Goal: Transaction & Acquisition: Book appointment/travel/reservation

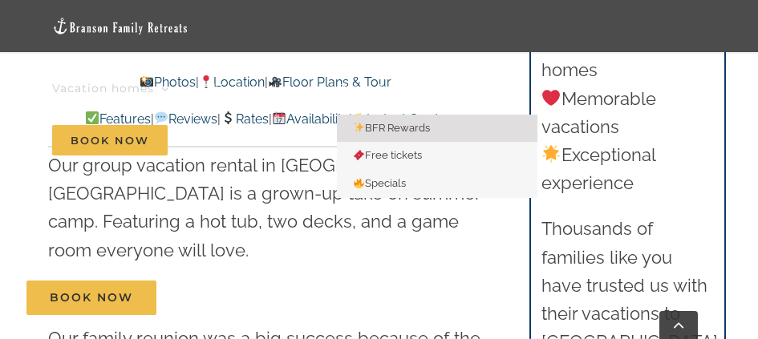
scroll to position [481, 0]
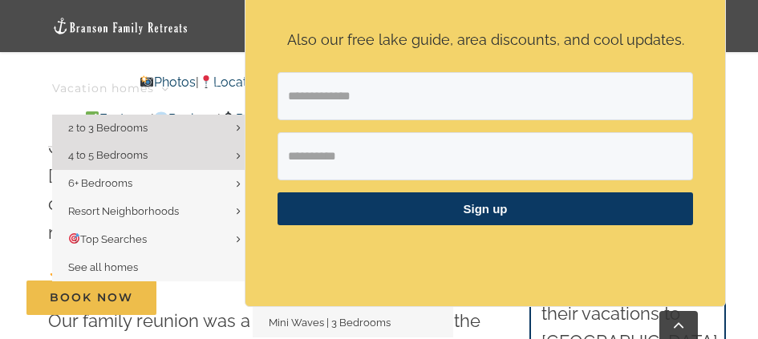
click at [198, 116] on link "2 to 3 Bedrooms" at bounding box center [152, 129] width 200 height 28
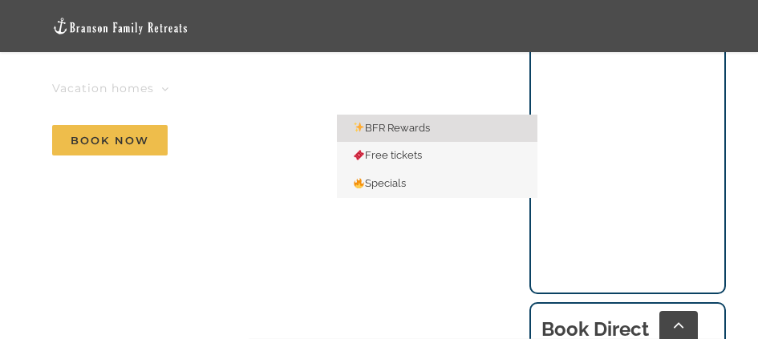
scroll to position [1203, 0]
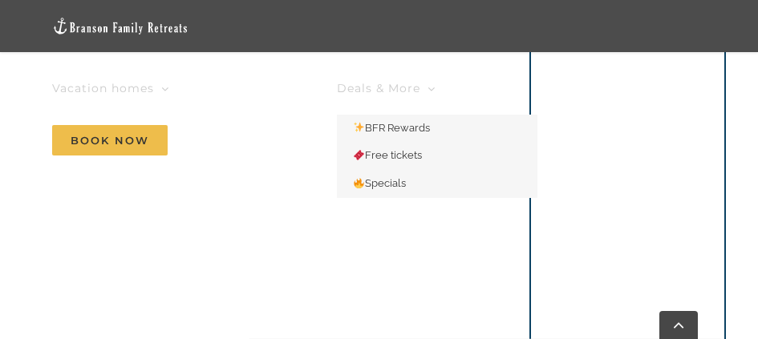
click at [429, 79] on link "Deals & More" at bounding box center [386, 89] width 99 height 52
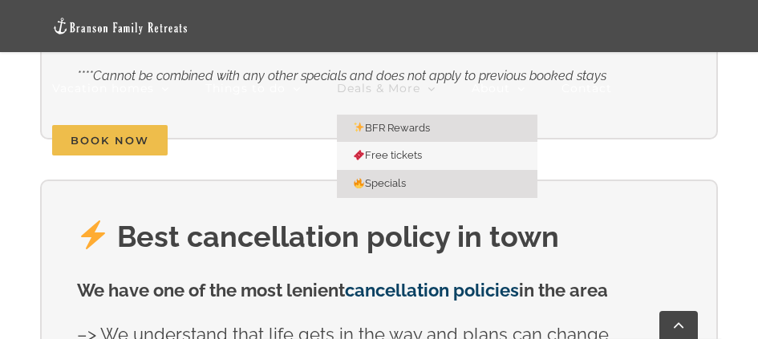
scroll to position [802, 0]
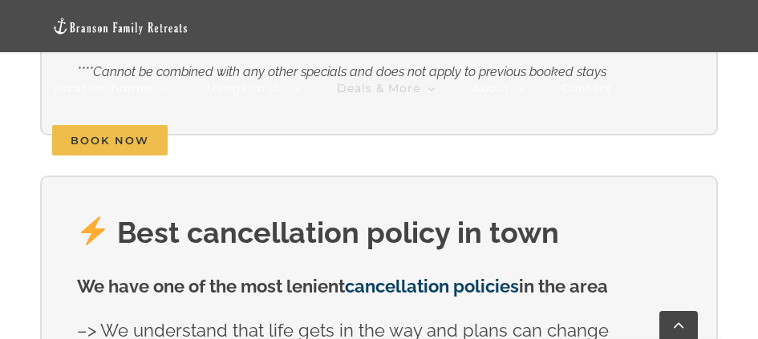
click at [644, 100] on li "Contact" at bounding box center [604, 89] width 87 height 52
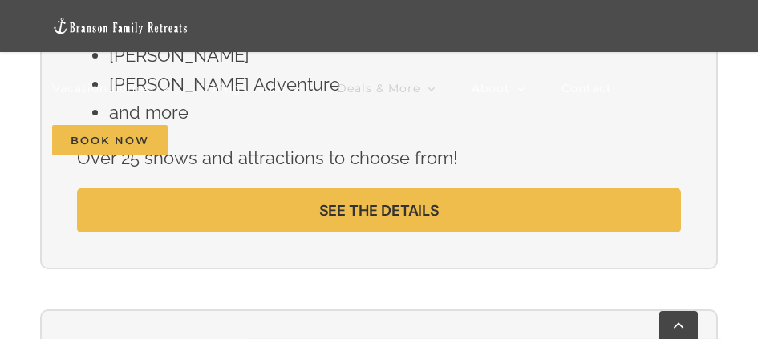
scroll to position [2406, 0]
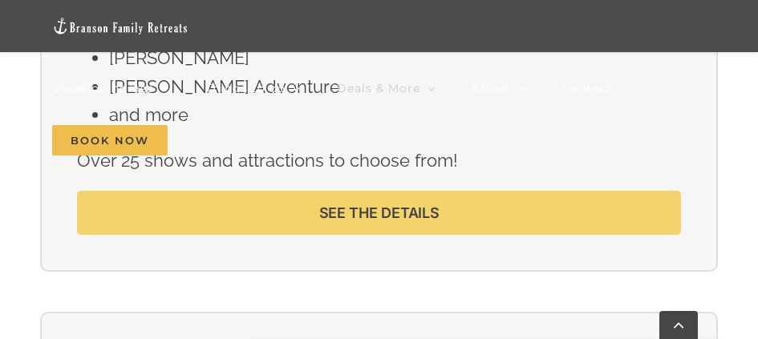
click at [395, 208] on span "SEE THE DETAILS" at bounding box center [379, 212] width 120 height 17
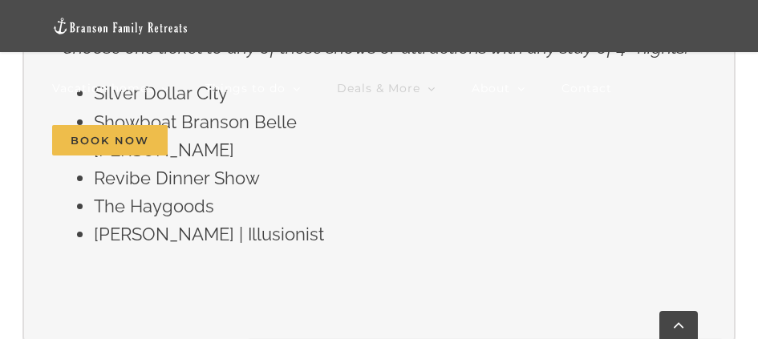
scroll to position [2967, 0]
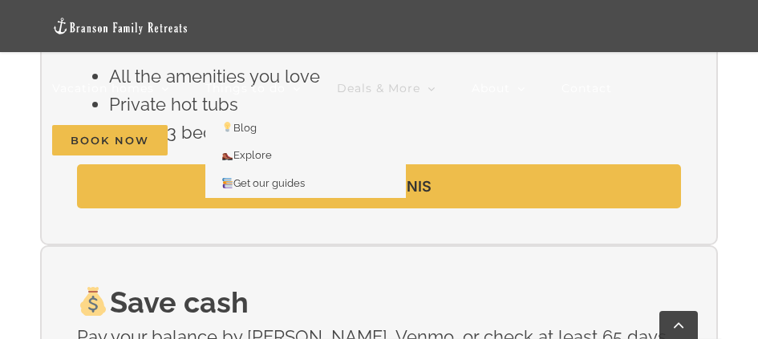
scroll to position [2807, 0]
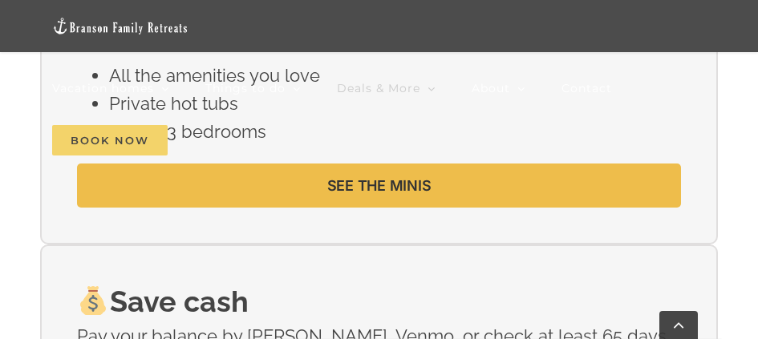
click at [123, 142] on span "Book Now" at bounding box center [109, 140] width 115 height 30
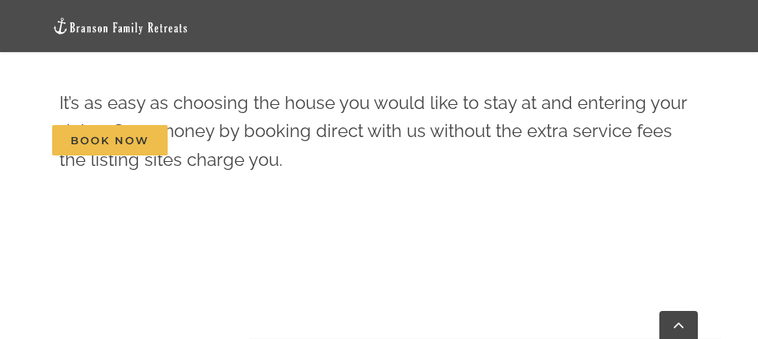
scroll to position [561, 0]
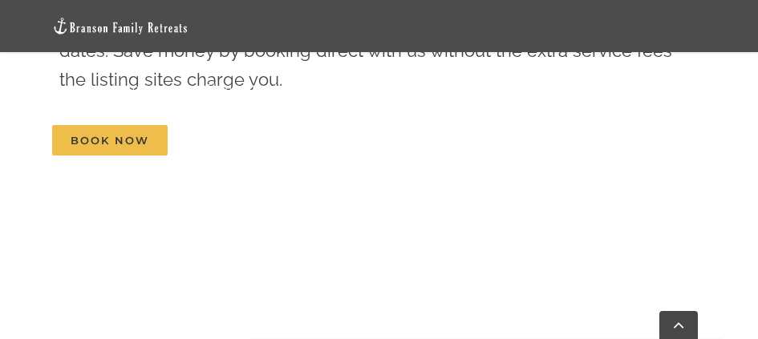
click at [297, 144] on nav "Vacation homes 2 to 3 Bedrooms Mini Camp | 2 Bedrooms Mini Pearl | 2 Bedrooms M…" at bounding box center [378, 115] width 653 height 104
click at [286, 140] on nav "Vacation homes 2 to 3 Bedrooms Mini Camp | 2 Bedrooms Mini Pearl | 2 Bedrooms M…" at bounding box center [378, 115] width 653 height 104
click at [293, 140] on nav "Vacation homes 2 to 3 Bedrooms Mini Camp | 2 Bedrooms Mini Pearl | 2 Bedrooms M…" at bounding box center [378, 115] width 653 height 104
click at [557, 138] on nav "Vacation homes 2 to 3 Bedrooms Mini Camp | 2 Bedrooms Mini Pearl | 2 Bedrooms M…" at bounding box center [378, 115] width 653 height 104
click at [554, 141] on nav "Vacation homes 2 to 3 Bedrooms Mini Camp | 2 Bedrooms Mini Pearl | 2 Bedrooms M…" at bounding box center [378, 115] width 653 height 104
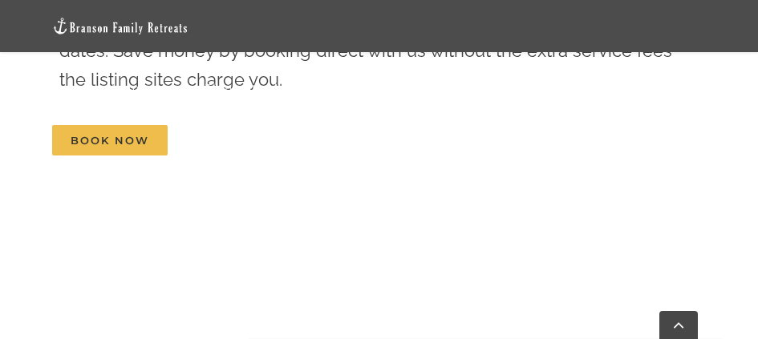
click at [293, 141] on nav "Vacation homes 2 to 3 Bedrooms Mini Camp | 2 Bedrooms Mini Pearl | 2 Bedrooms M…" at bounding box center [378, 115] width 653 height 104
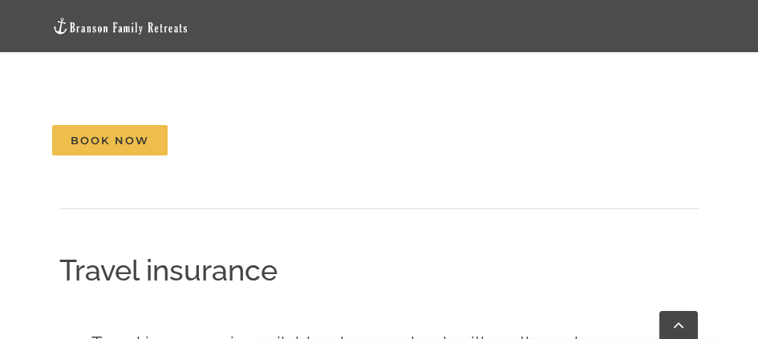
scroll to position [2566, 0]
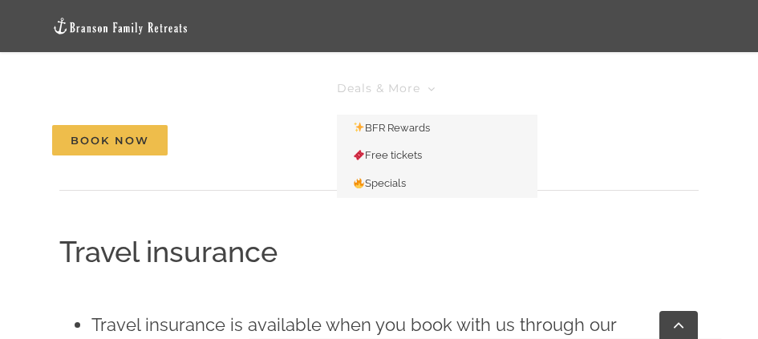
click at [419, 91] on span "Deals & More" at bounding box center [378, 88] width 83 height 11
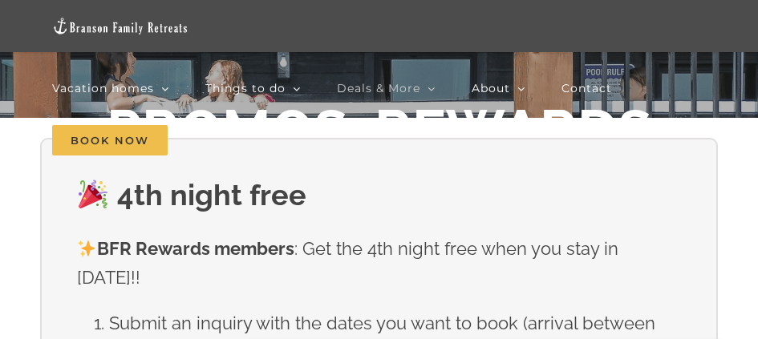
scroll to position [241, 0]
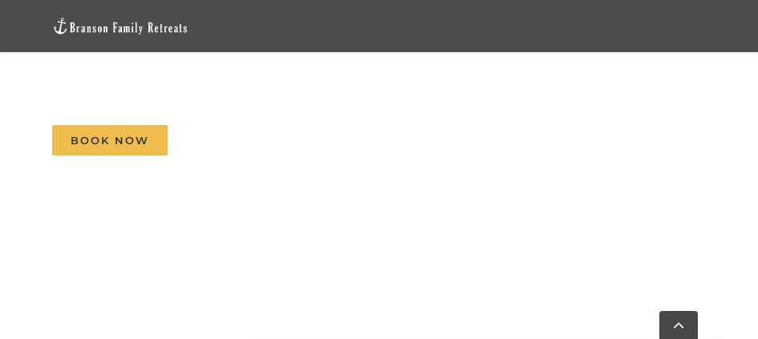
scroll to position [2566, 0]
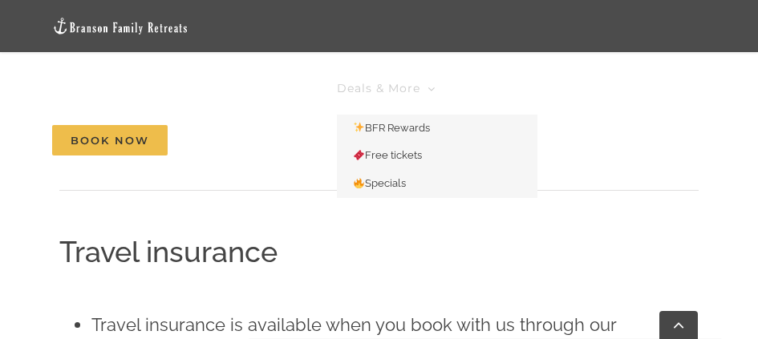
click at [364, 92] on span "Deals & More" at bounding box center [378, 88] width 83 height 11
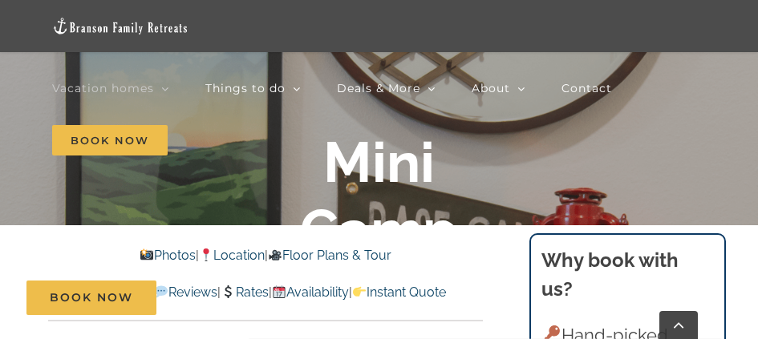
scroll to position [241, 0]
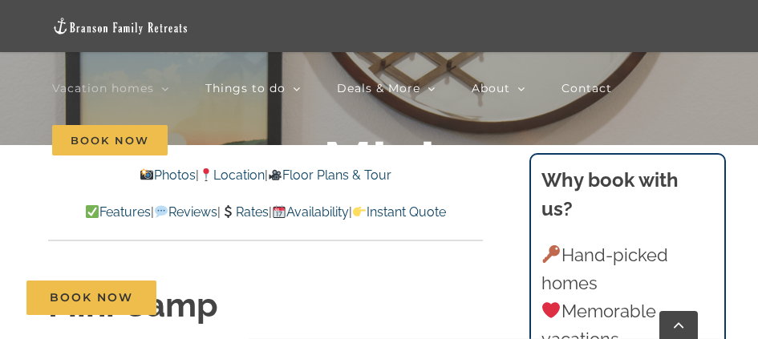
click at [157, 176] on link "Photos" at bounding box center [168, 175] width 56 height 15
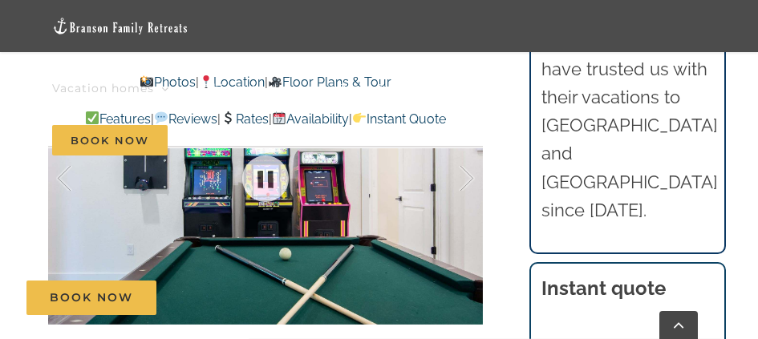
scroll to position [1305, 0]
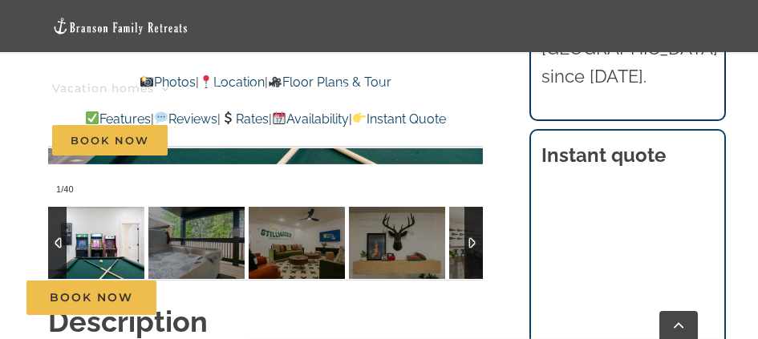
click at [471, 212] on div at bounding box center [473, 243] width 18 height 72
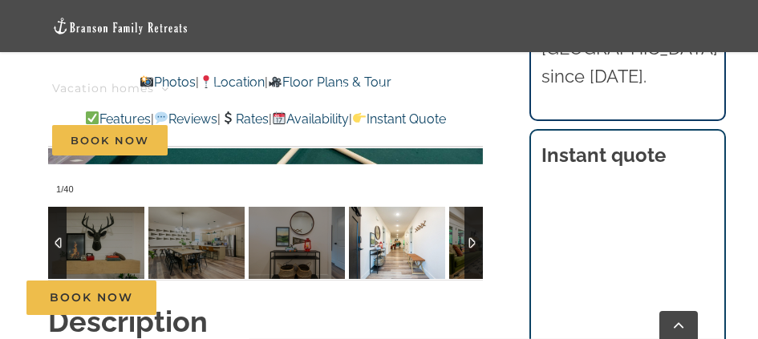
click at [393, 233] on img at bounding box center [397, 243] width 96 height 72
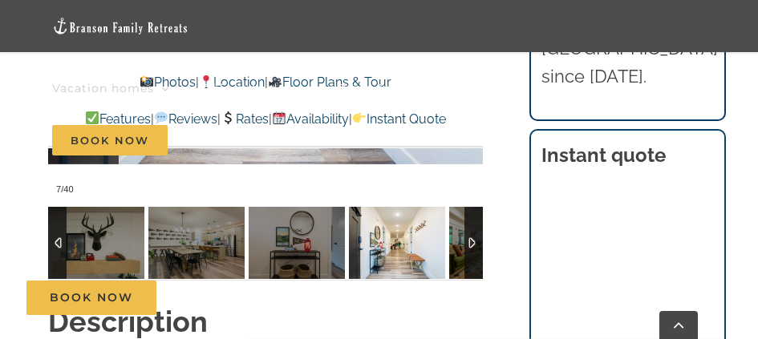
click at [470, 217] on div at bounding box center [473, 243] width 18 height 72
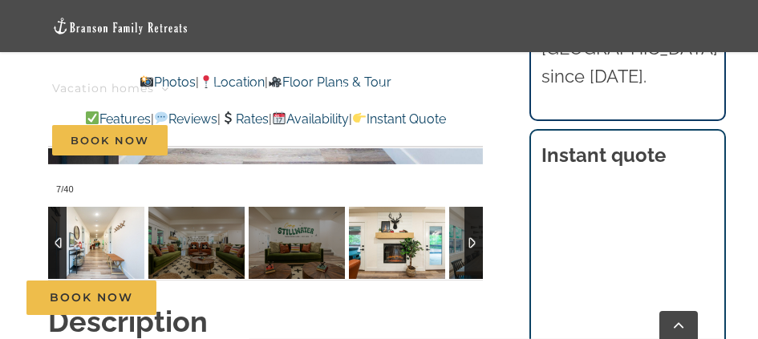
click at [416, 227] on img at bounding box center [397, 243] width 96 height 72
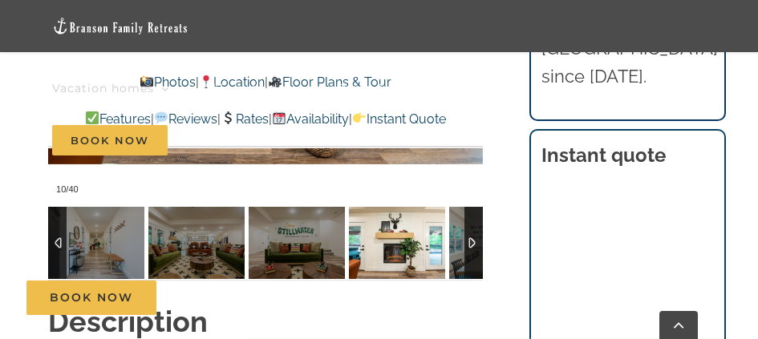
click at [472, 217] on div at bounding box center [473, 243] width 18 height 72
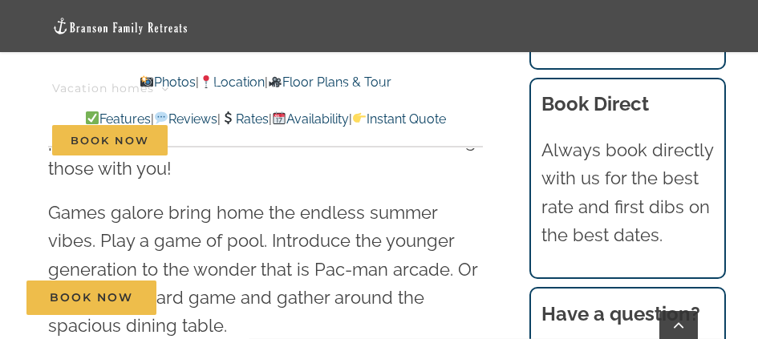
scroll to position [2507, 0]
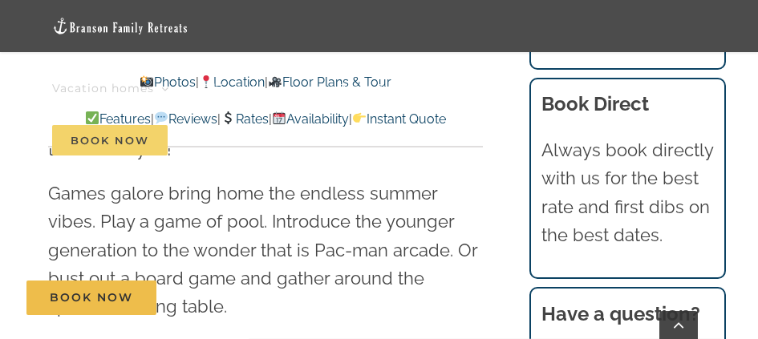
click at [131, 142] on span "Book Now" at bounding box center [109, 140] width 115 height 30
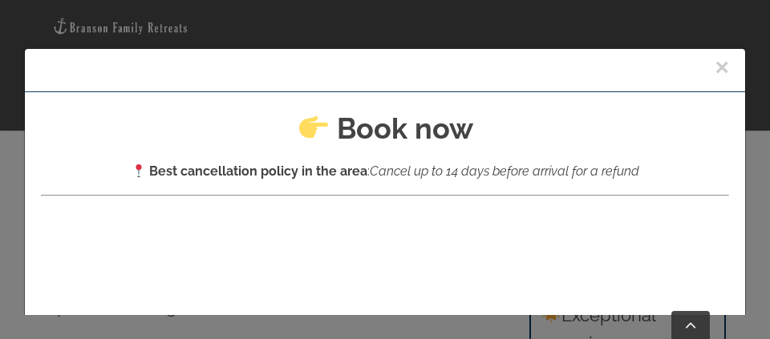
click at [401, 30] on div "× Book now Best cancellation policy in the area : Cancel up to 14 days before a…" at bounding box center [385, 169] width 770 height 339
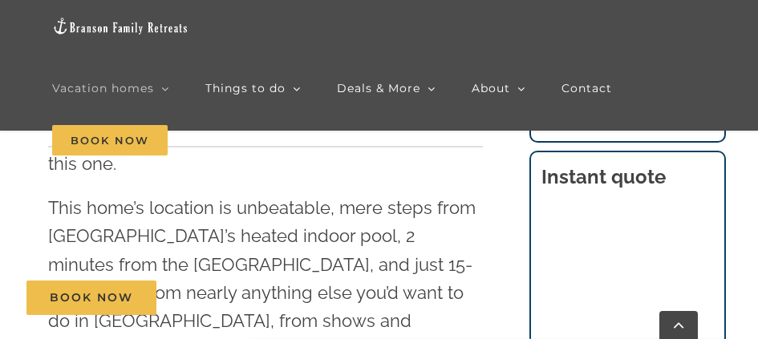
scroll to position [2748, 0]
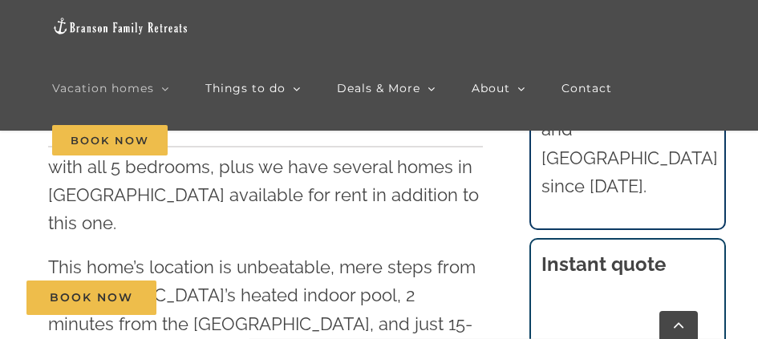
click at [454, 154] on nav "Vacation homes 2 to 3 Bedrooms Mini Camp | 2 Bedrooms Mini Pearl | 2 Bedrooms M…" at bounding box center [378, 115] width 653 height 104
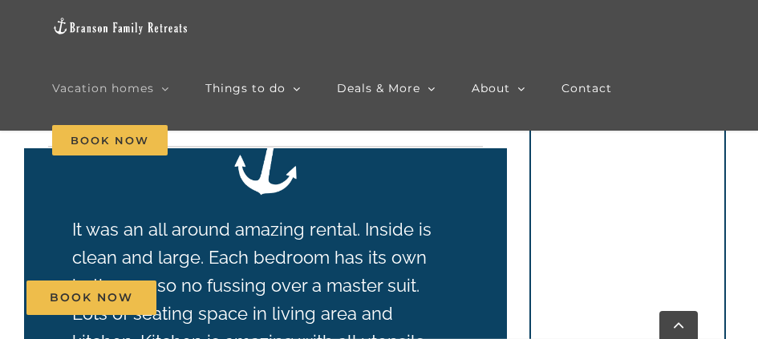
scroll to position [3229, 0]
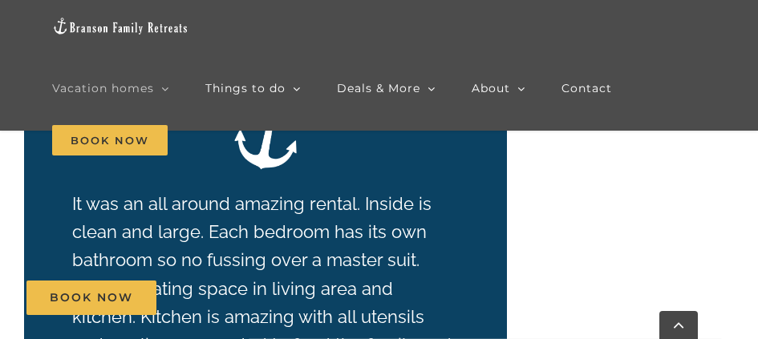
scroll to position [241, 0]
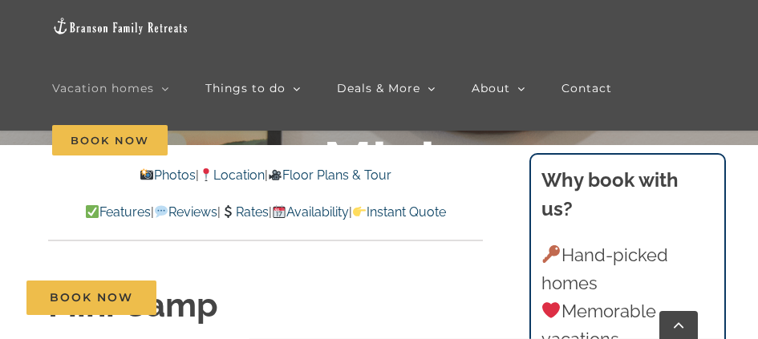
click at [268, 209] on link "Rates" at bounding box center [244, 211] width 47 height 15
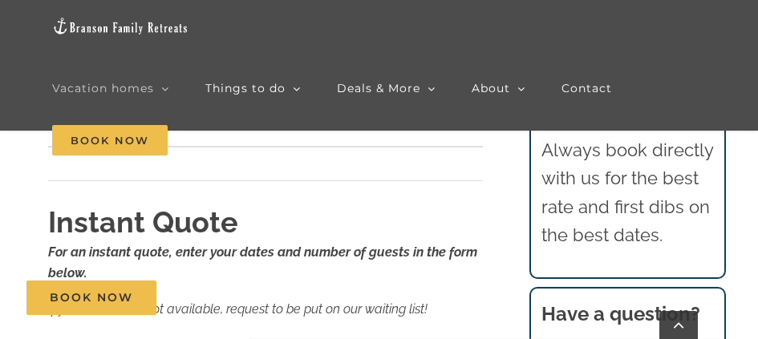
scroll to position [11690, 0]
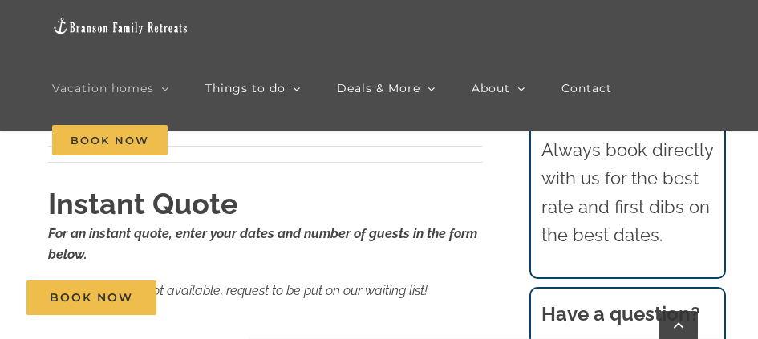
scroll to position [241, 0]
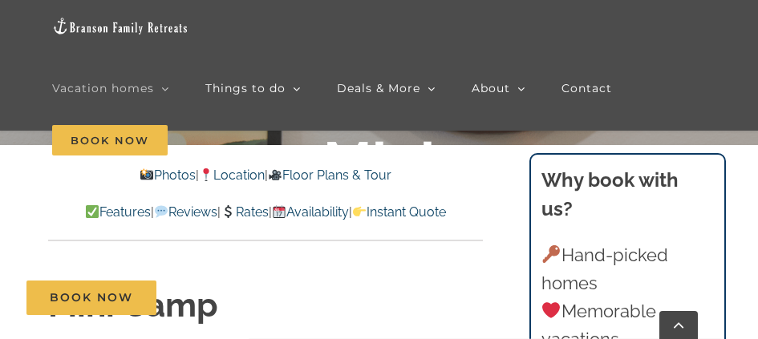
click at [349, 211] on link "Availability" at bounding box center [310, 211] width 77 height 15
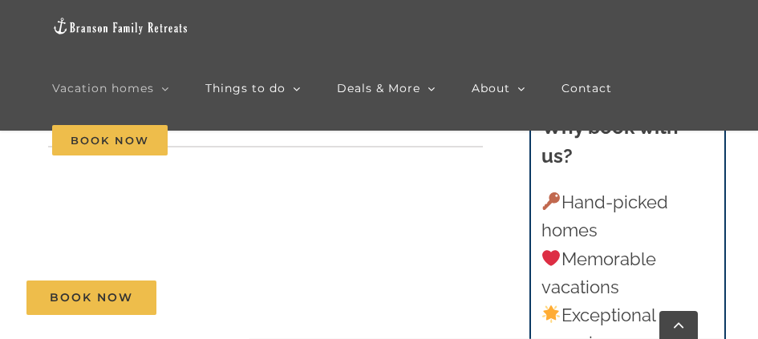
scroll to position [9845, 0]
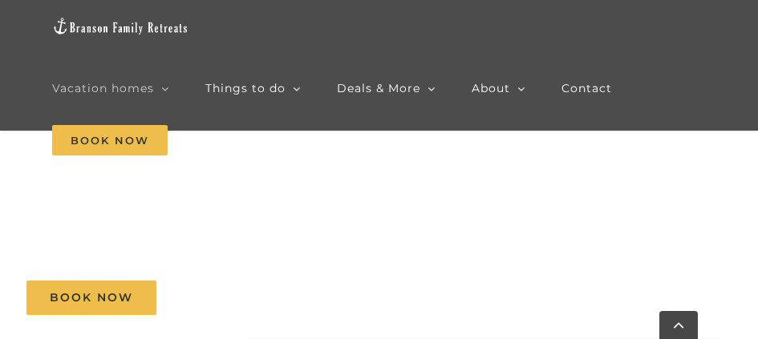
scroll to position [241, 0]
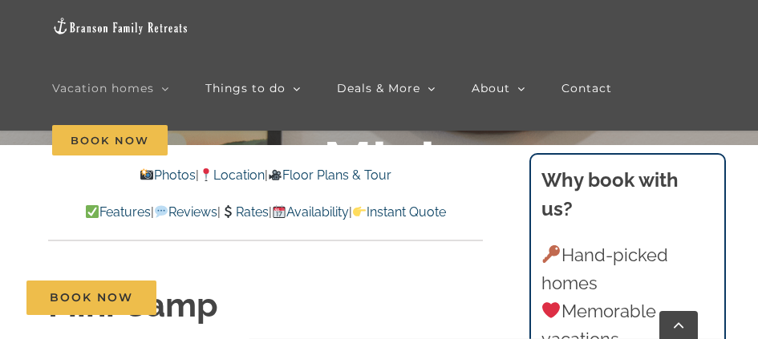
click at [268, 212] on link "Rates" at bounding box center [244, 211] width 47 height 15
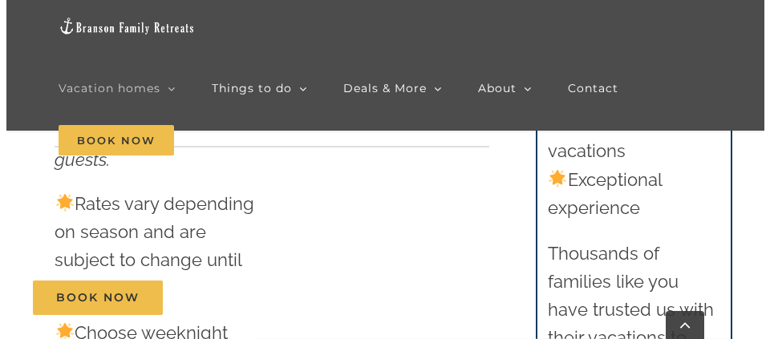
scroll to position [10407, 0]
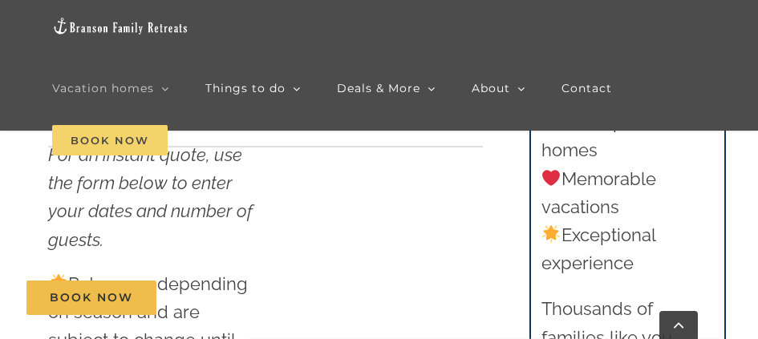
click at [142, 140] on span "Book Now" at bounding box center [109, 140] width 115 height 30
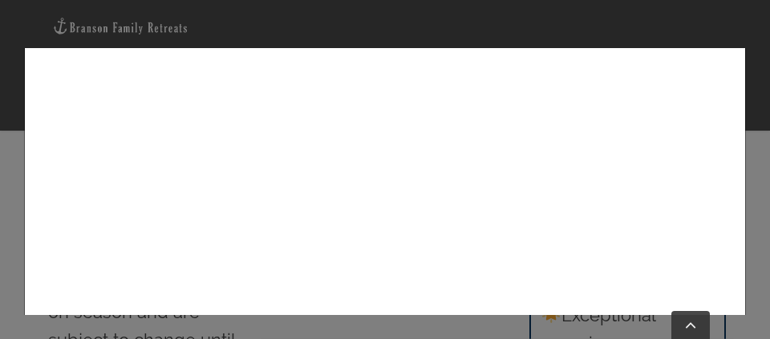
scroll to position [480, 0]
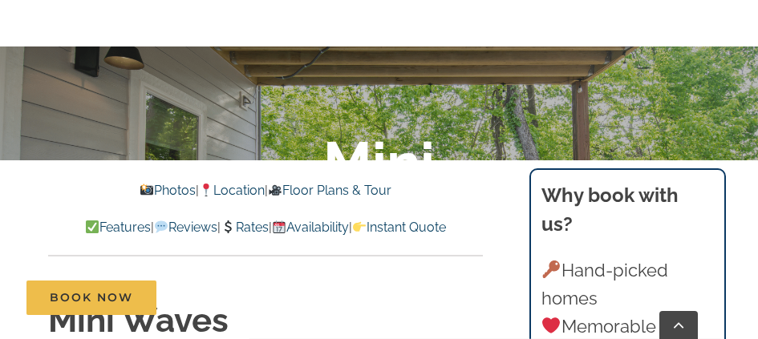
scroll to position [241, 0]
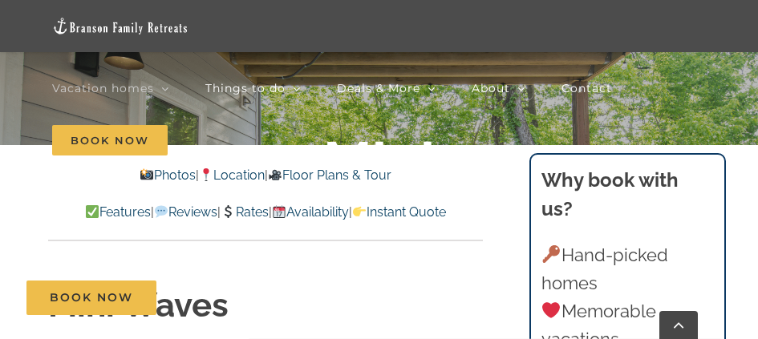
click at [238, 178] on link "Location" at bounding box center [232, 175] width 66 height 15
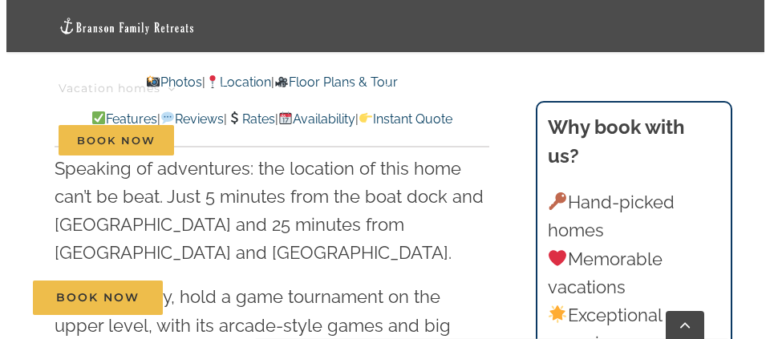
scroll to position [1937, 0]
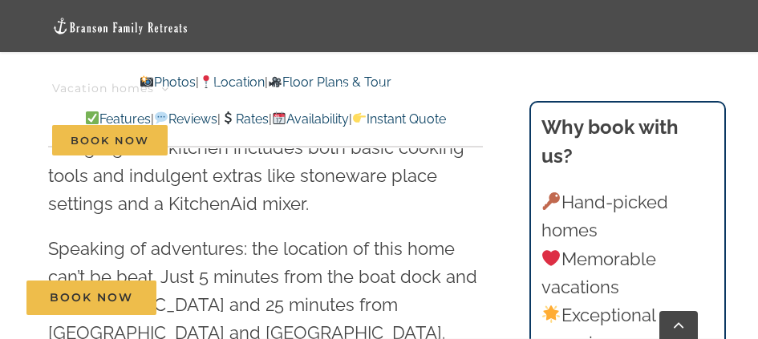
click at [270, 120] on nav "Vacation homes 2 to 3 Bedrooms Mini Camp | 2 Bedrooms Mini Pearl | 2 Bedrooms M…" at bounding box center [378, 115] width 653 height 104
click at [280, 119] on nav "Vacation homes 2 to 3 Bedrooms Mini Camp | 2 Bedrooms Mini Pearl | 2 Bedrooms M…" at bounding box center [378, 115] width 653 height 104
click at [140, 140] on span "Book Now" at bounding box center [109, 140] width 115 height 30
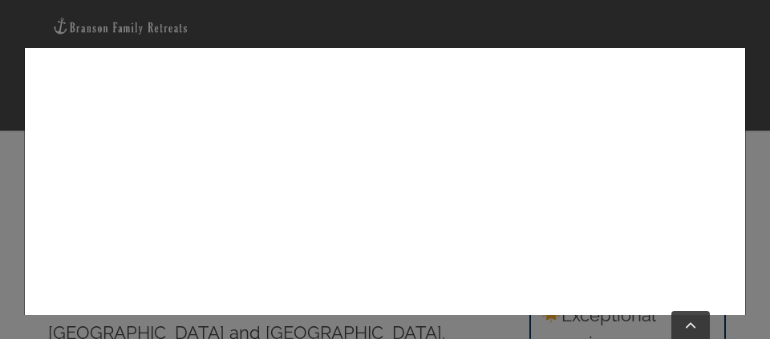
scroll to position [241, 0]
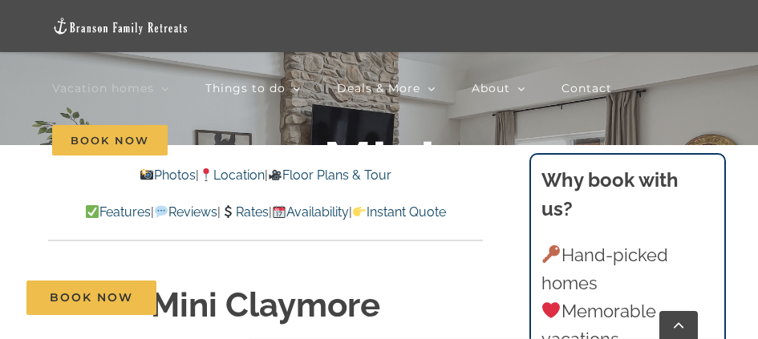
scroll to position [160, 0]
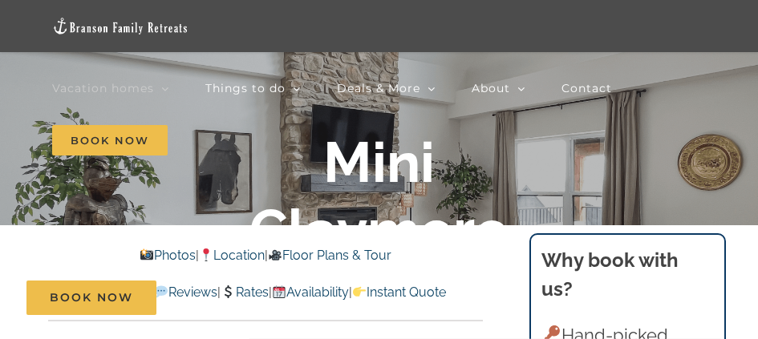
click at [270, 293] on div "Book Now" at bounding box center [390, 298] width 729 height 34
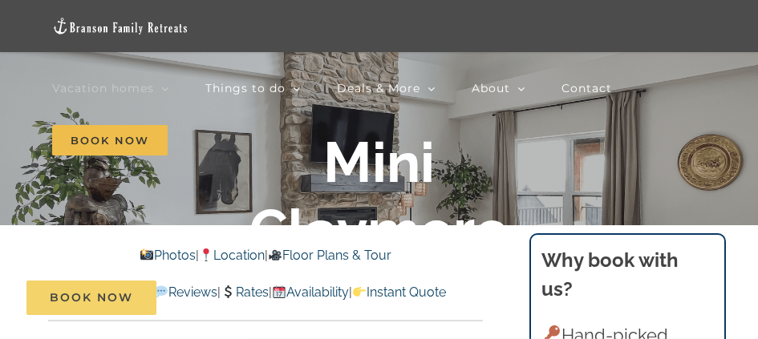
click at [103, 295] on span "Book Now" at bounding box center [91, 298] width 83 height 14
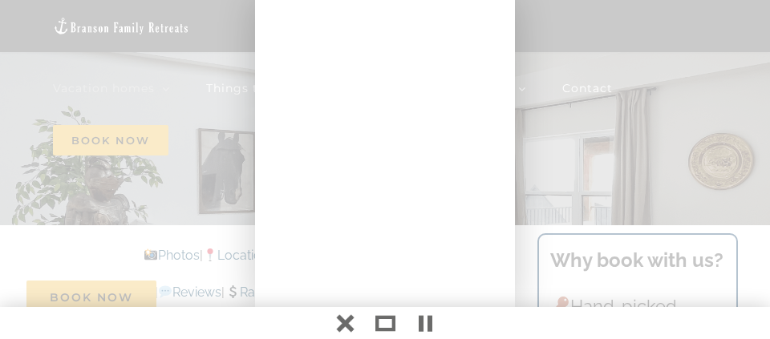
click at [563, 127] on div at bounding box center [385, 169] width 770 height 339
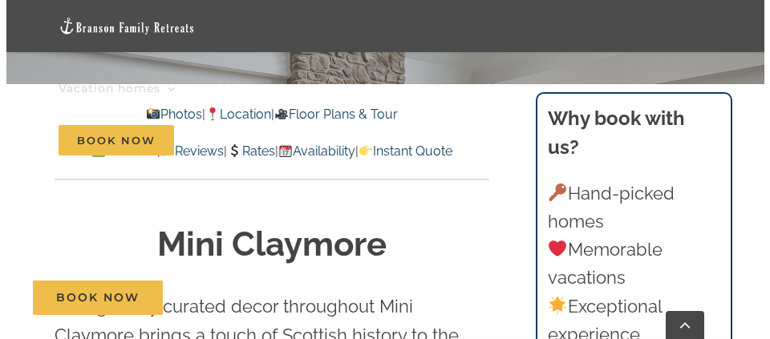
scroll to position [321, 0]
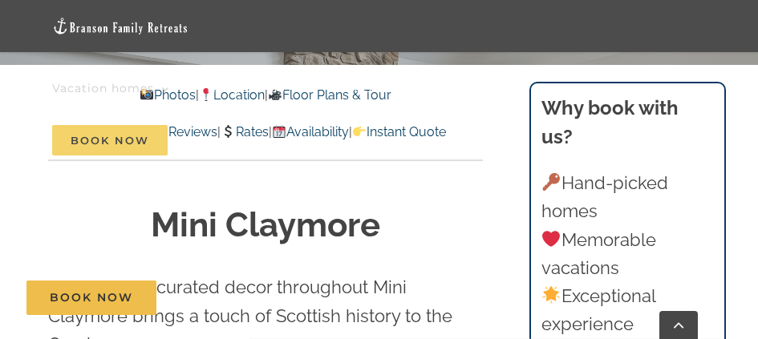
click at [127, 140] on span "Book Now" at bounding box center [109, 140] width 115 height 30
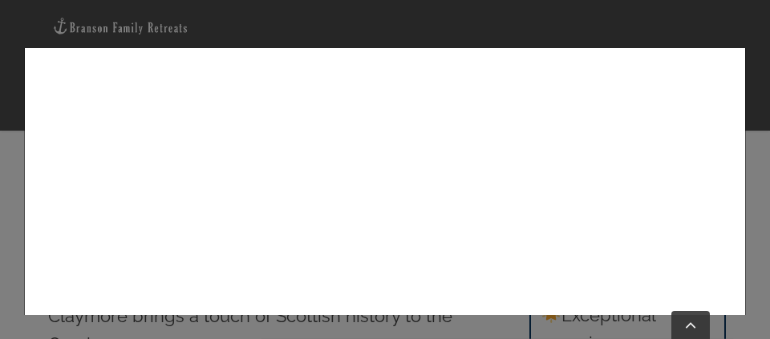
scroll to position [241, 0]
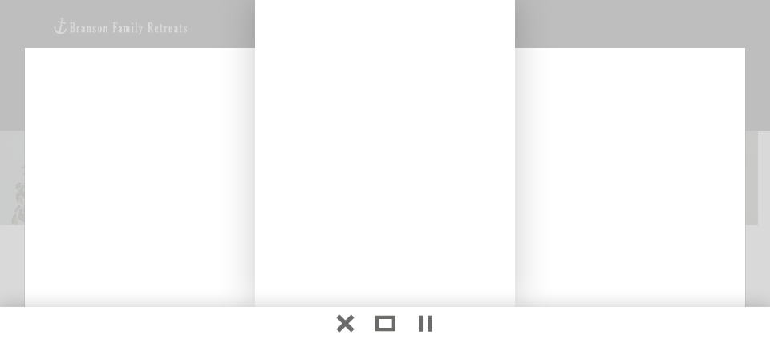
click at [565, 77] on div at bounding box center [385, 169] width 770 height 339
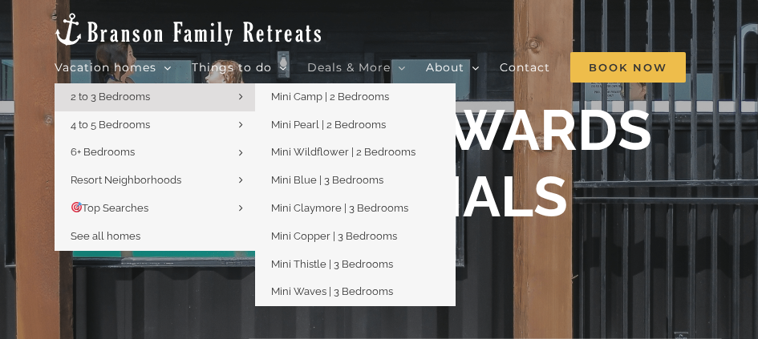
click at [157, 88] on link "2 to 3 Bedrooms" at bounding box center [155, 97] width 200 height 28
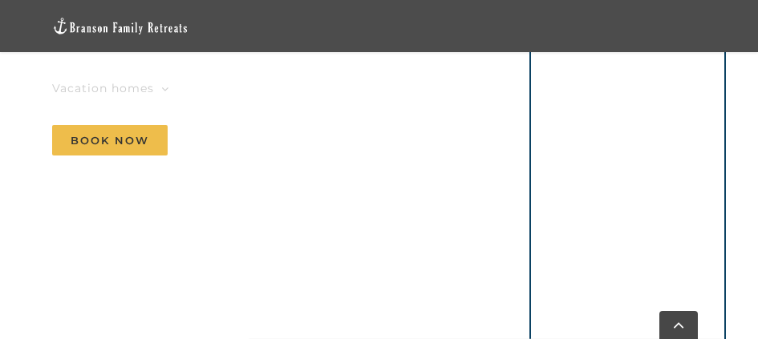
scroll to position [1123, 0]
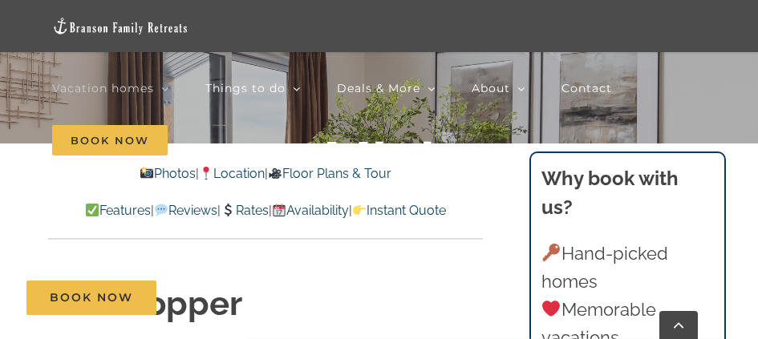
scroll to position [241, 0]
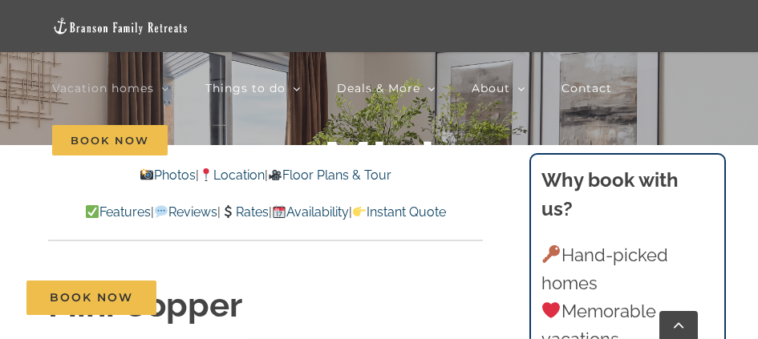
click at [114, 211] on link "Features" at bounding box center [118, 211] width 66 height 15
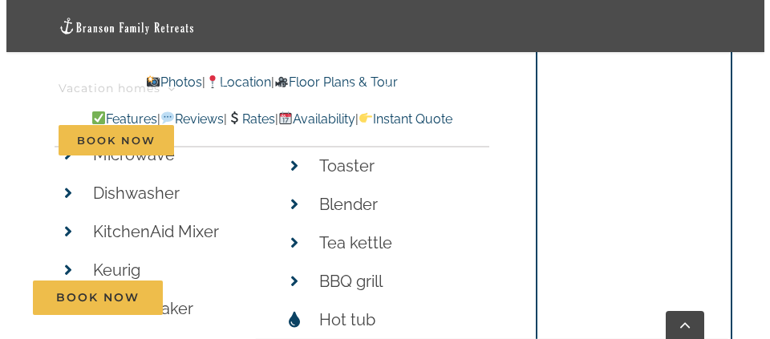
scroll to position [6824, 0]
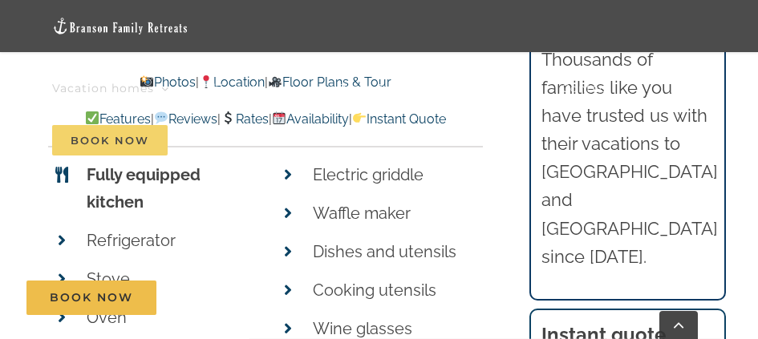
click at [110, 144] on span "Book Now" at bounding box center [109, 140] width 115 height 30
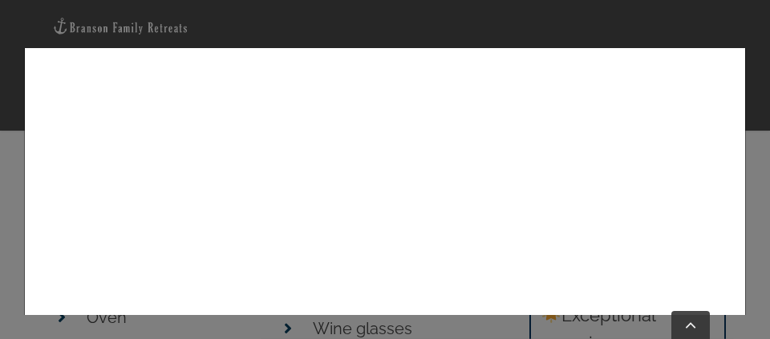
scroll to position [212, 0]
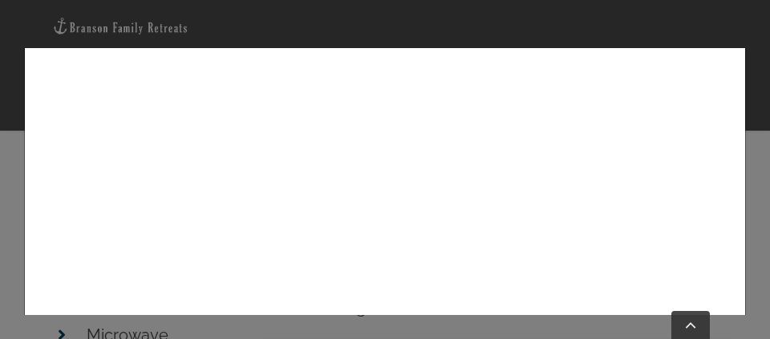
scroll to position [241, 0]
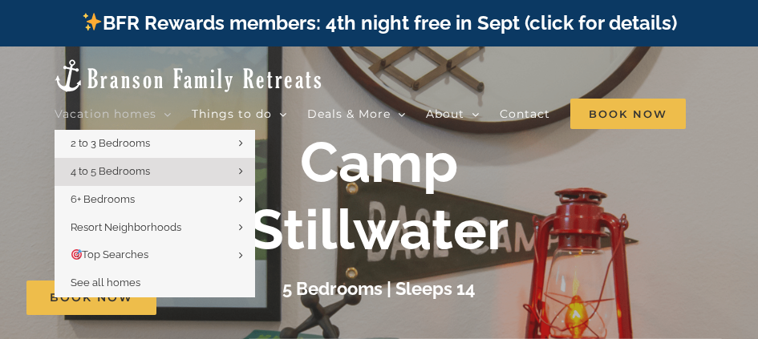
click at [172, 107] on icon "Main Menu" at bounding box center [168, 114] width 8 height 14
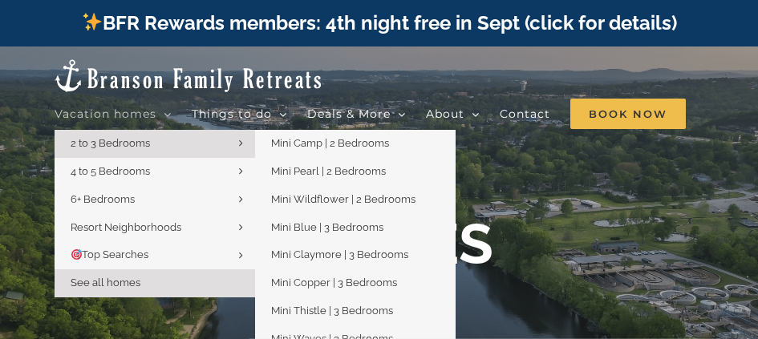
click at [115, 137] on span "2 to 3 Bedrooms" at bounding box center [110, 143] width 79 height 12
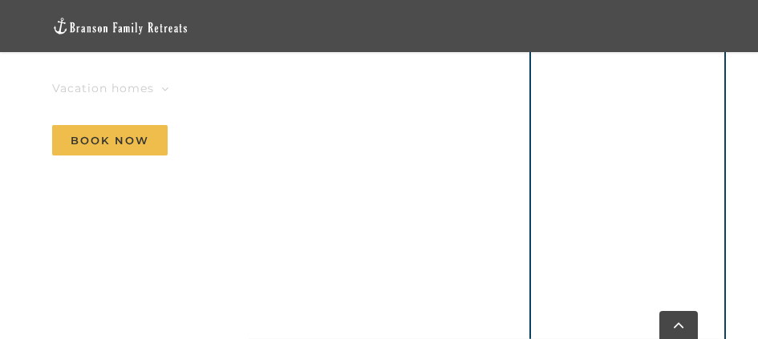
scroll to position [1123, 0]
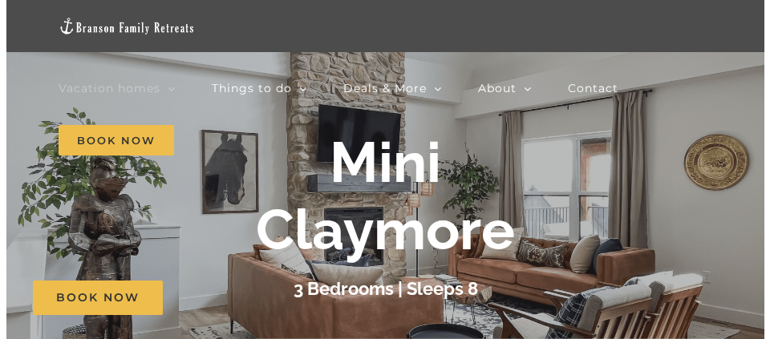
scroll to position [80, 0]
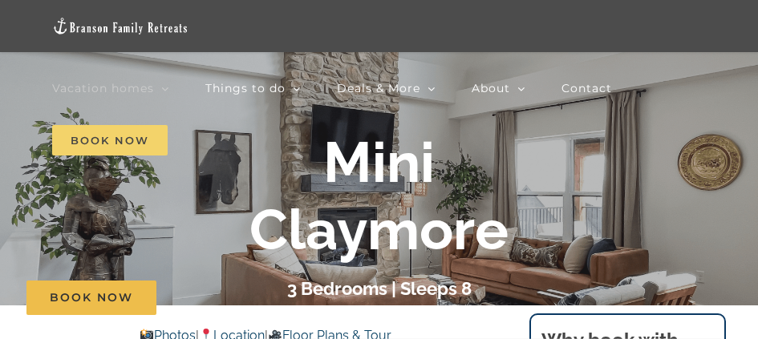
click at [144, 140] on span "Book Now" at bounding box center [109, 140] width 115 height 30
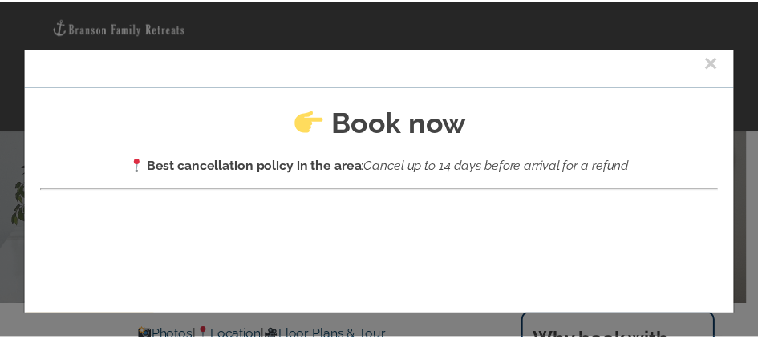
scroll to position [0, 0]
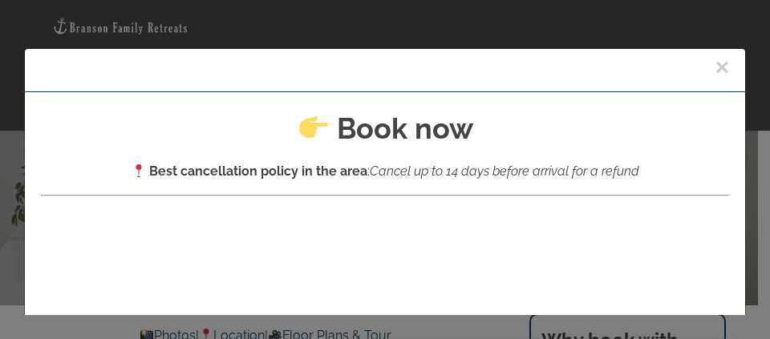
click at [714, 65] on button "×" at bounding box center [721, 67] width 14 height 24
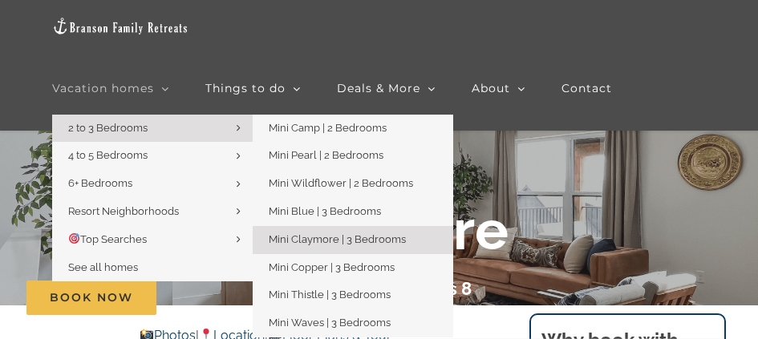
click at [160, 128] on link "2 to 3 Bedrooms" at bounding box center [152, 129] width 200 height 28
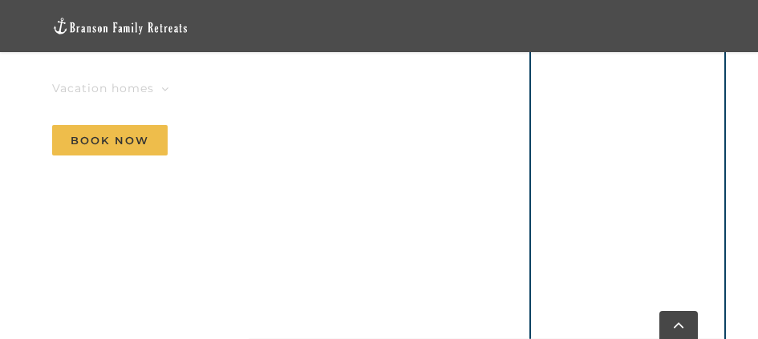
scroll to position [1123, 0]
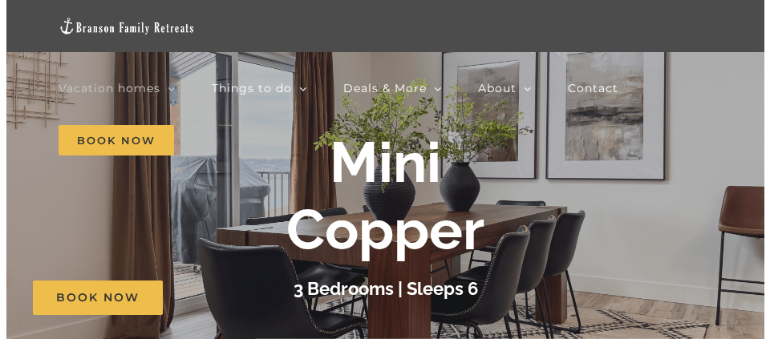
scroll to position [160, 0]
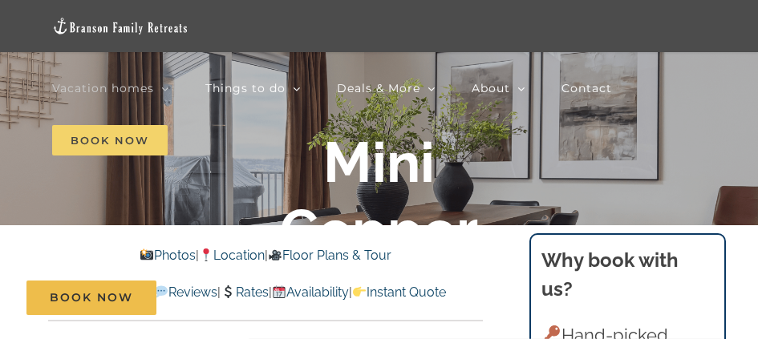
click at [125, 141] on span "Book Now" at bounding box center [109, 140] width 115 height 30
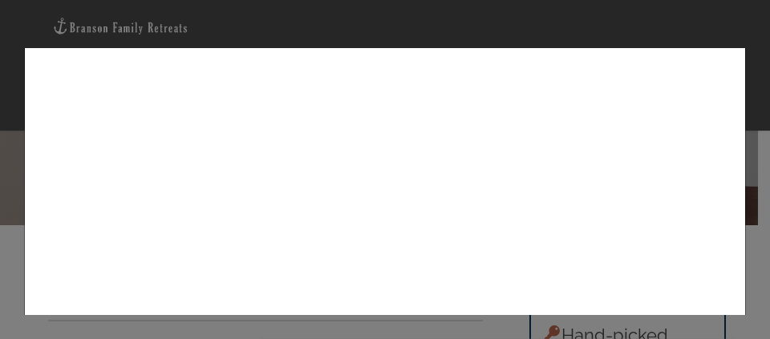
scroll to position [321, 0]
